Goal: Transaction & Acquisition: Purchase product/service

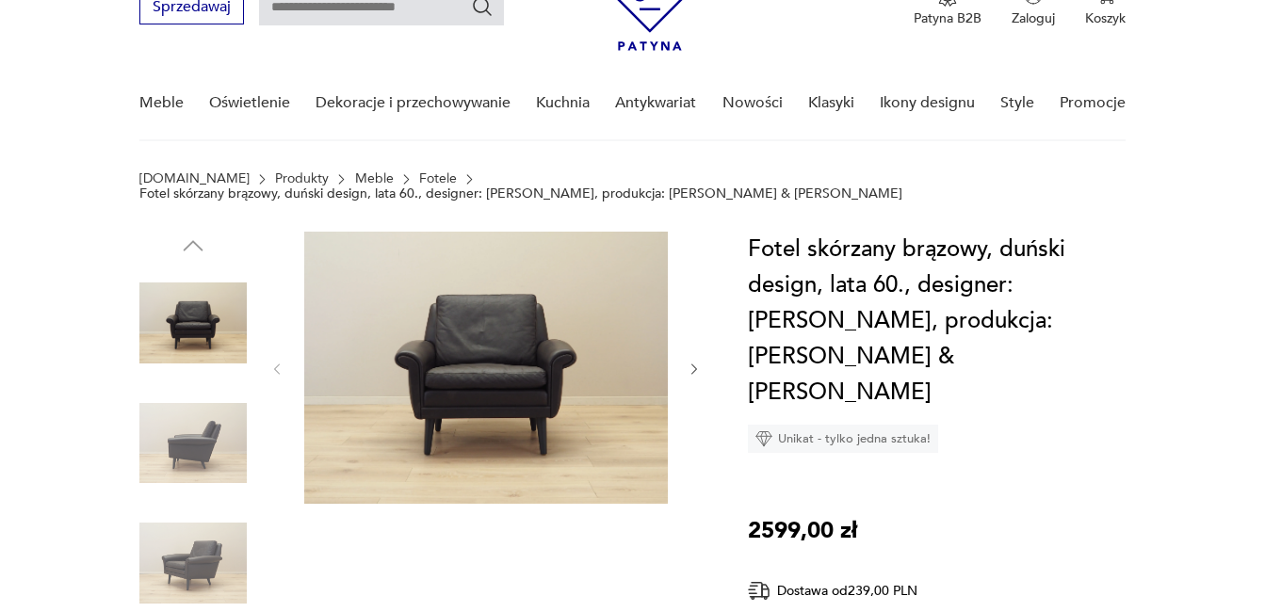
click at [695, 364] on icon "button" at bounding box center [695, 369] width 6 height 11
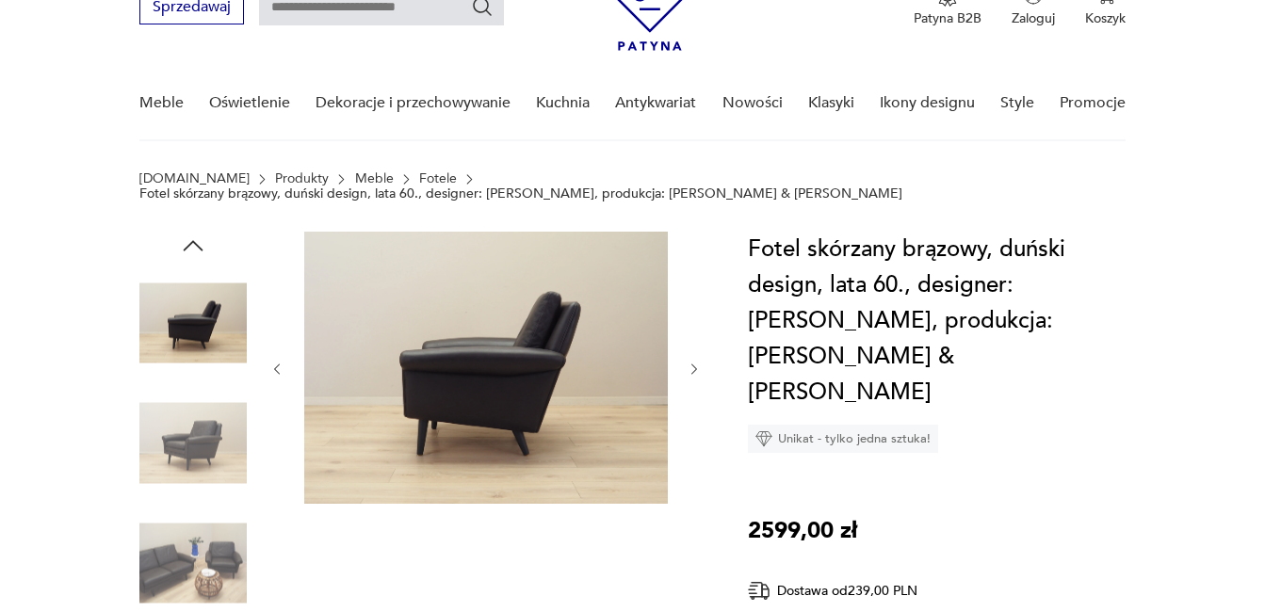
click at [695, 364] on icon "button" at bounding box center [695, 369] width 6 height 11
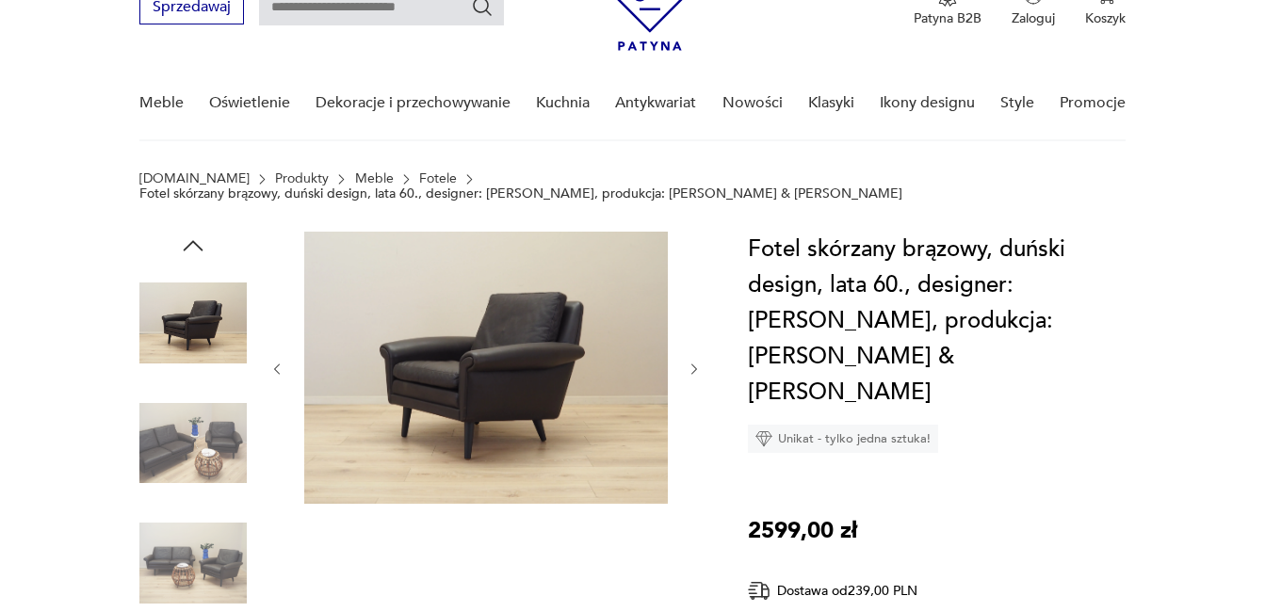
click at [695, 364] on icon "button" at bounding box center [695, 369] width 6 height 11
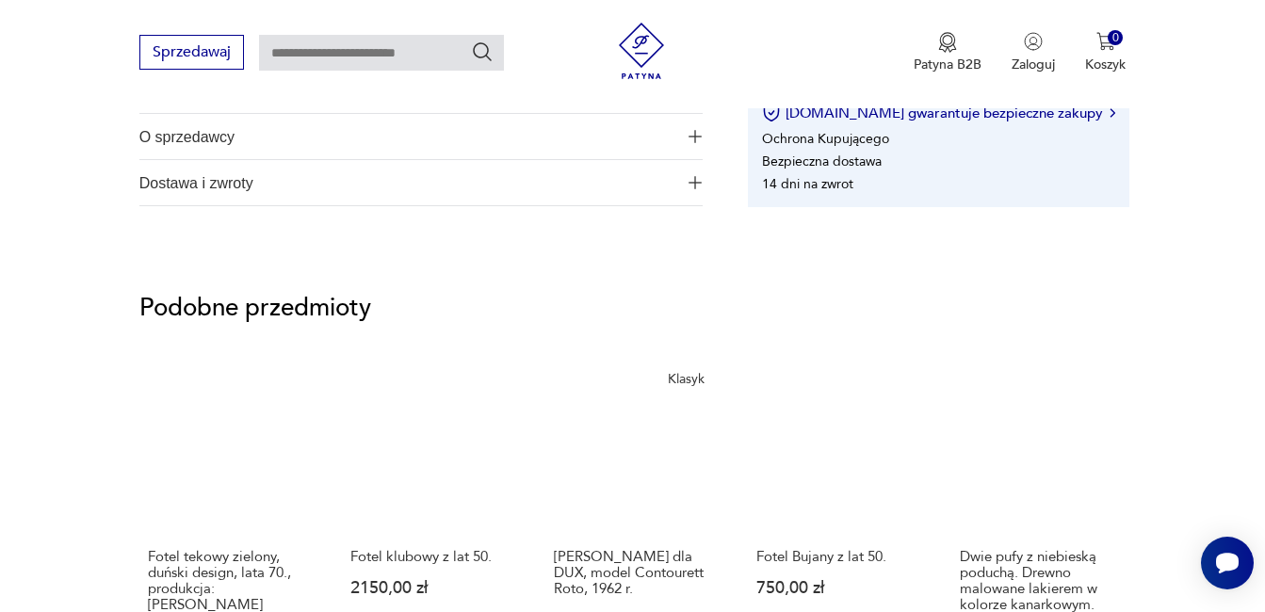
scroll to position [1131, 0]
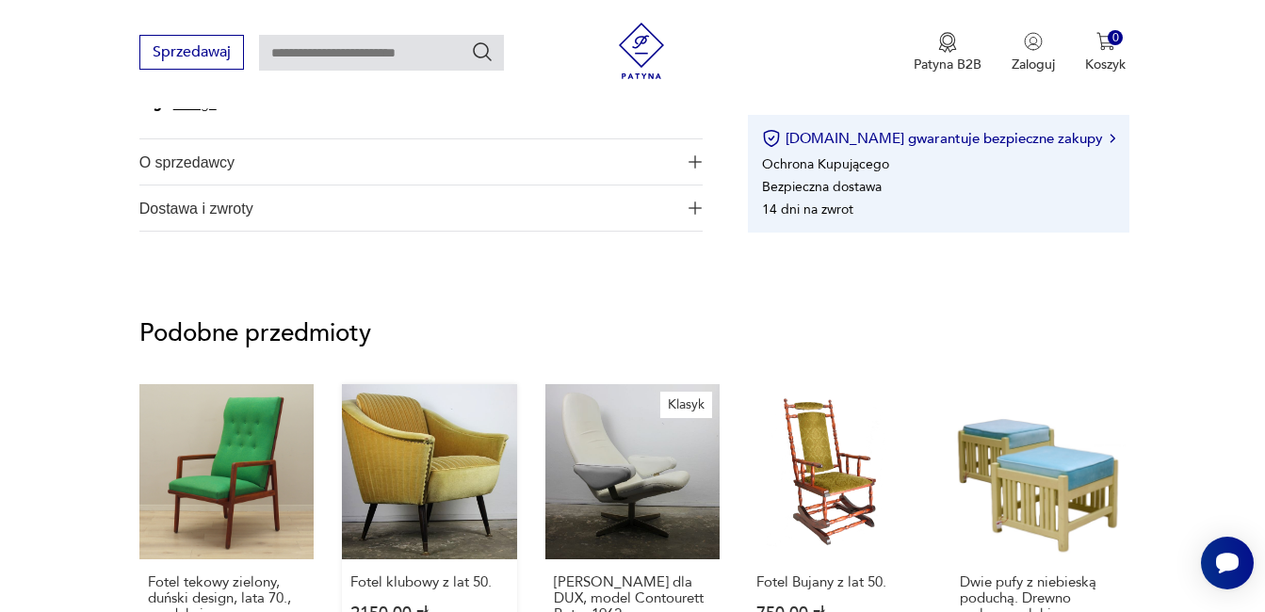
click at [422, 484] on link "Fotel klubowy z lat 50. 2150,00 zł" at bounding box center [429, 545] width 175 height 322
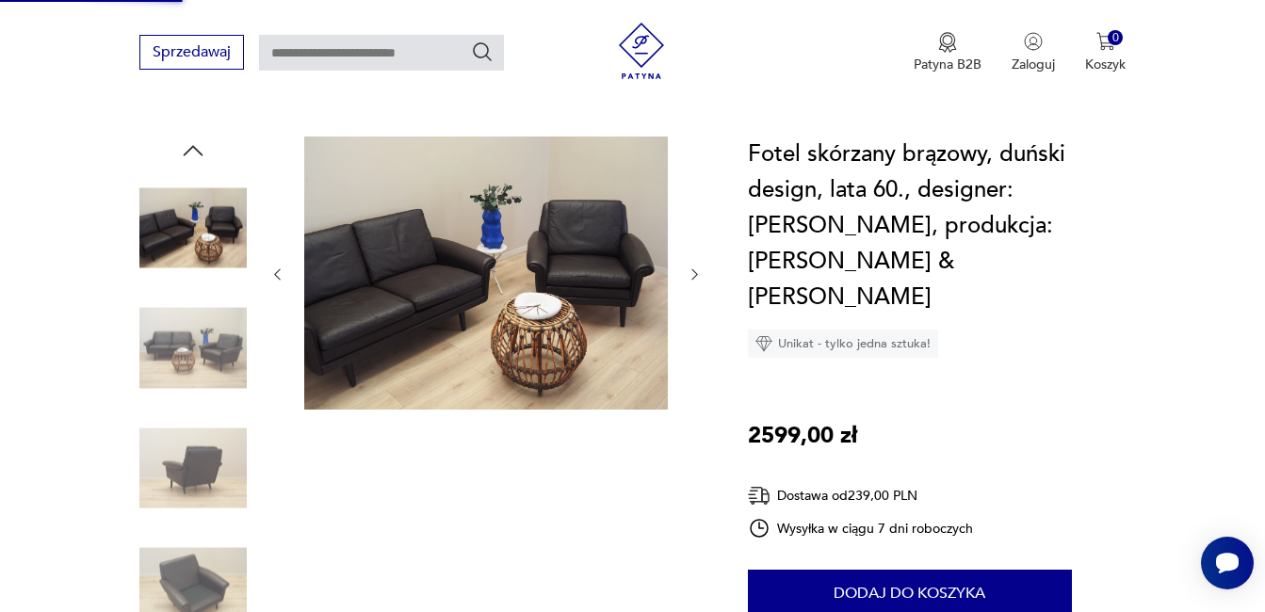
scroll to position [283, 0]
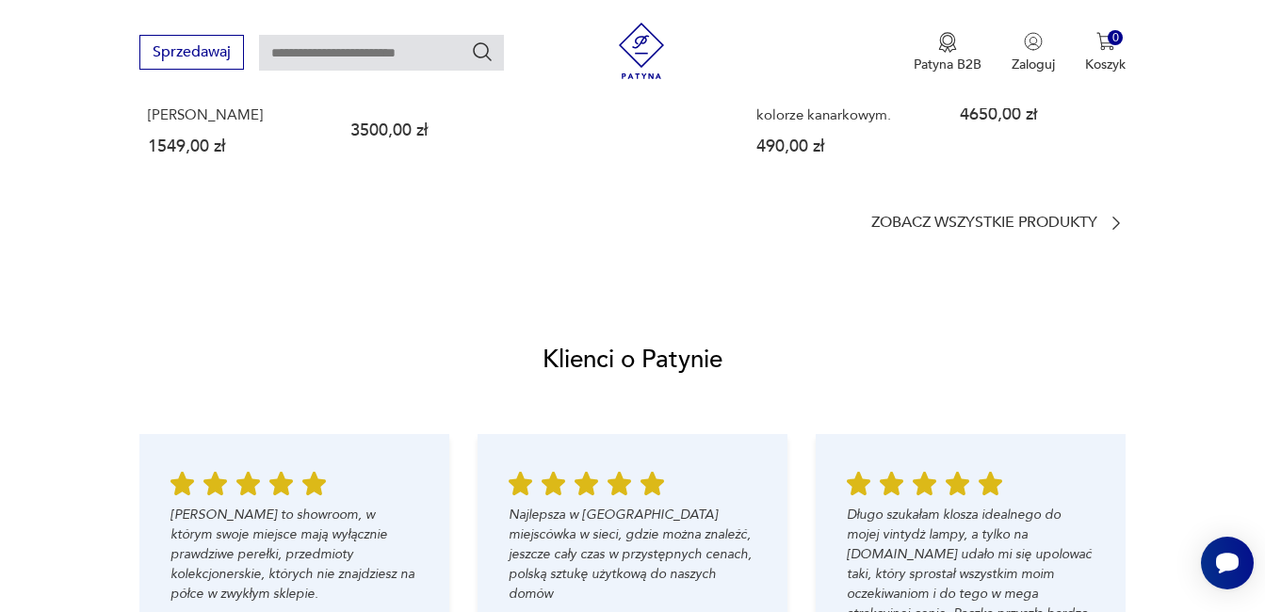
scroll to position [1884, 0]
